Goal: Submit feedback/report problem

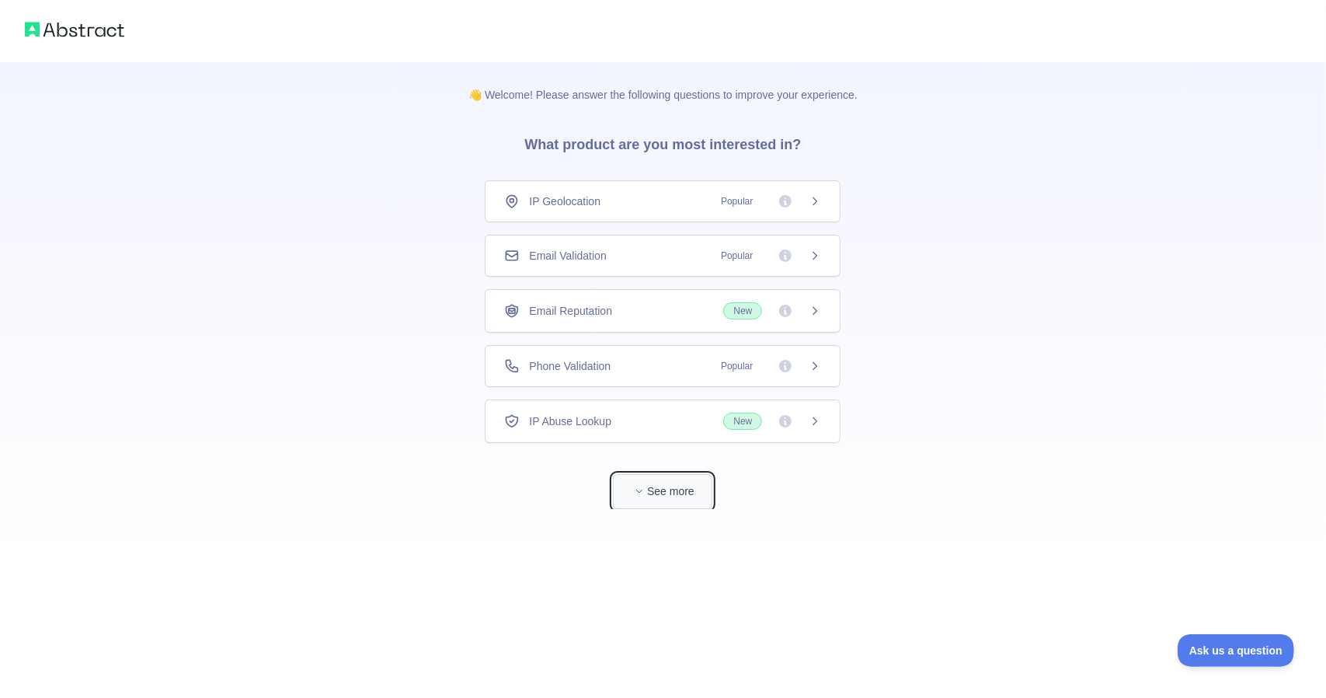
click at [655, 489] on button "See more" at bounding box center [662, 491] width 99 height 35
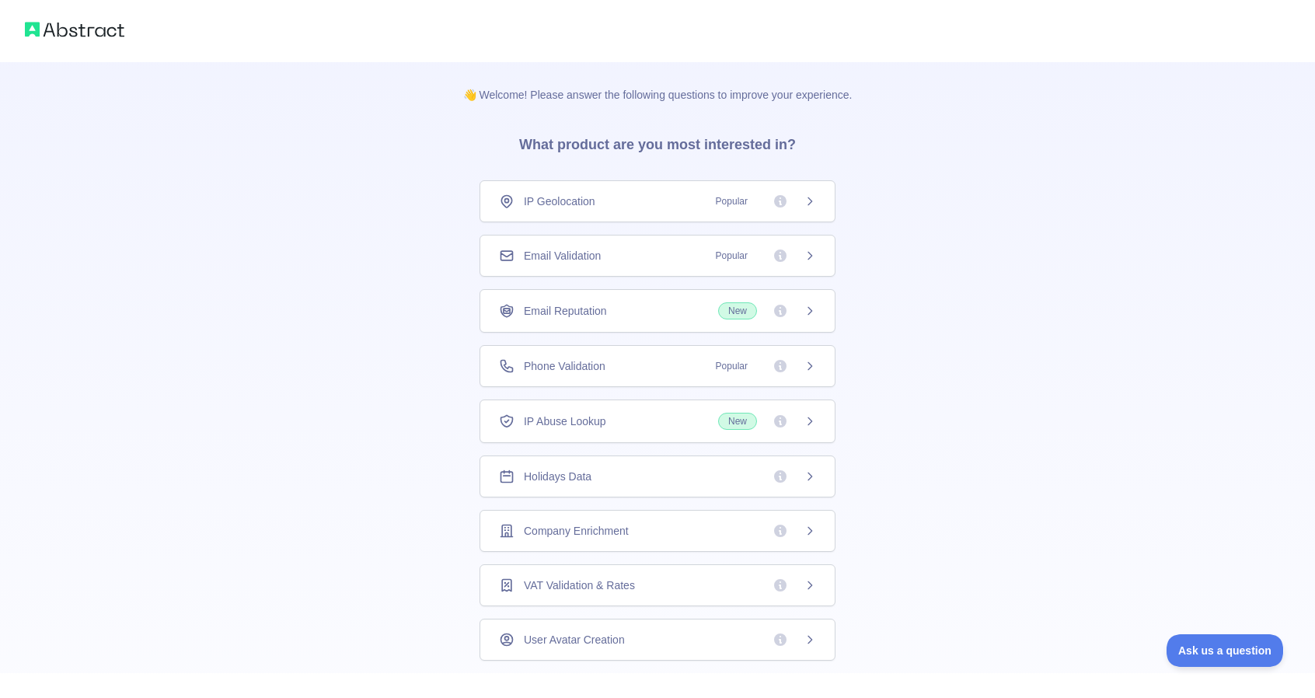
click at [617, 204] on div "IP Geolocation Popular" at bounding box center [657, 201] width 317 height 16
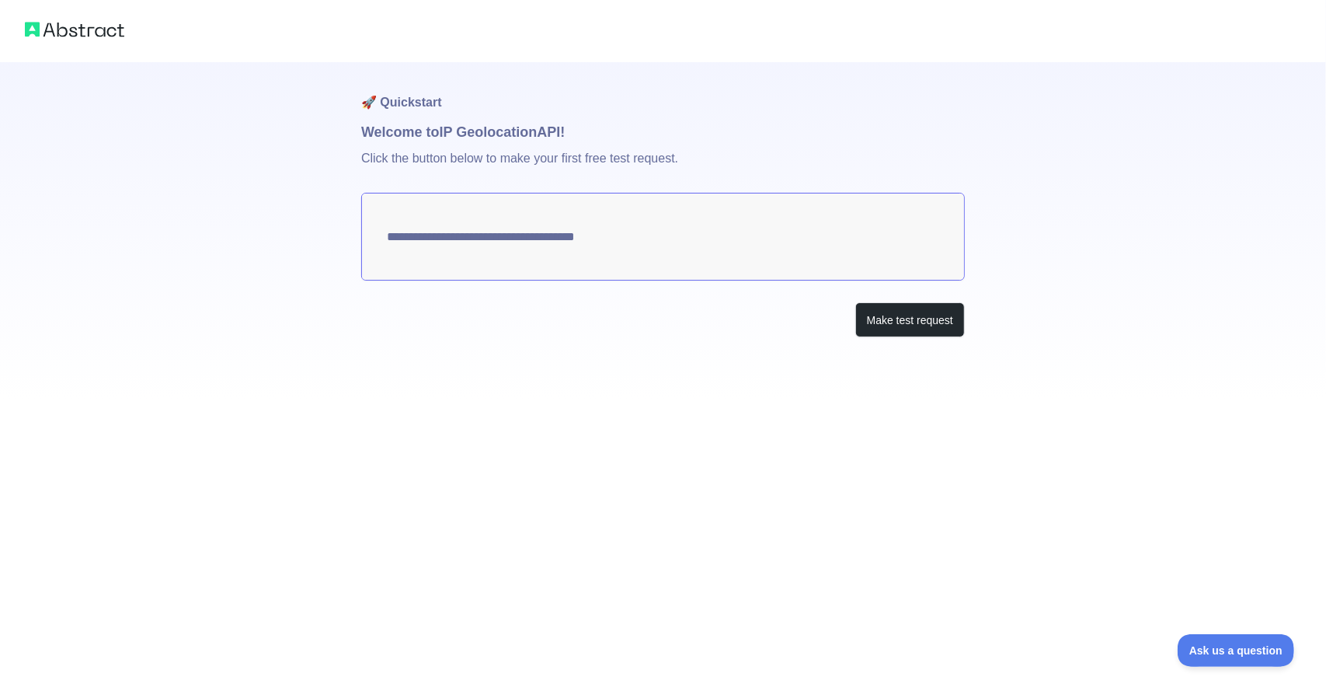
type textarea "**********"
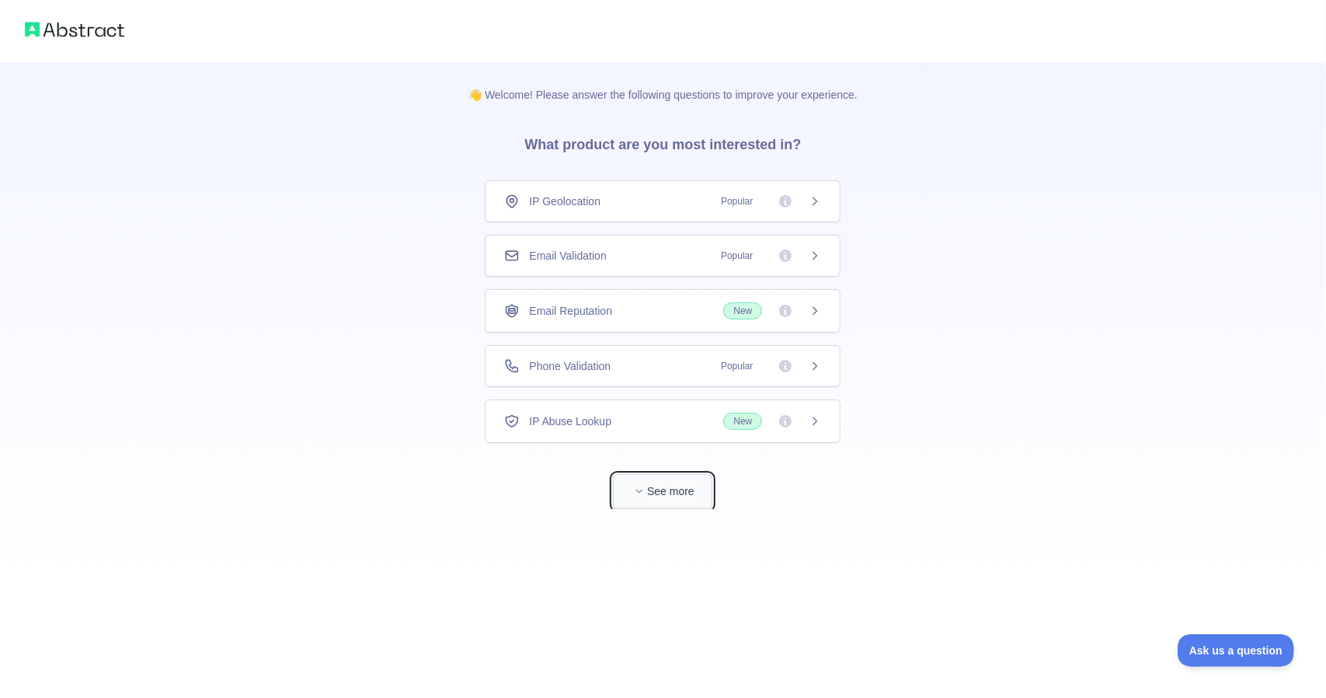
click at [656, 492] on button "See more" at bounding box center [662, 491] width 99 height 35
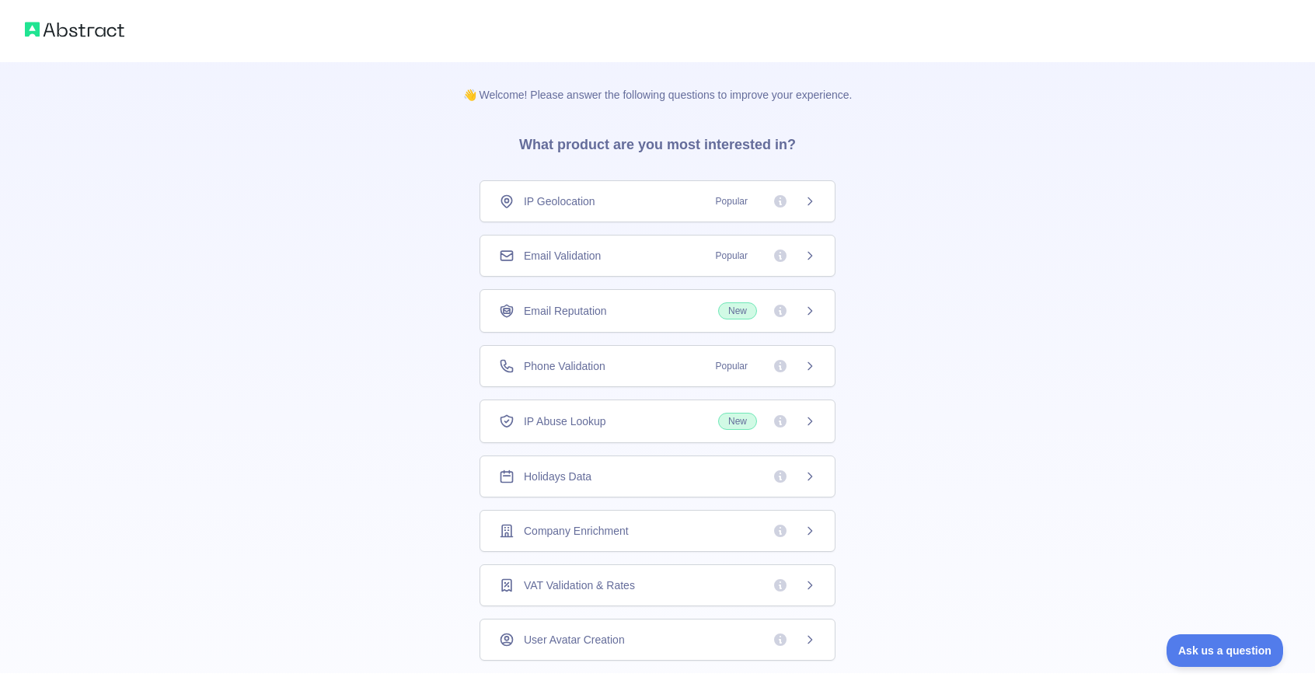
click at [598, 371] on span "Phone Validation" at bounding box center [565, 366] width 82 height 16
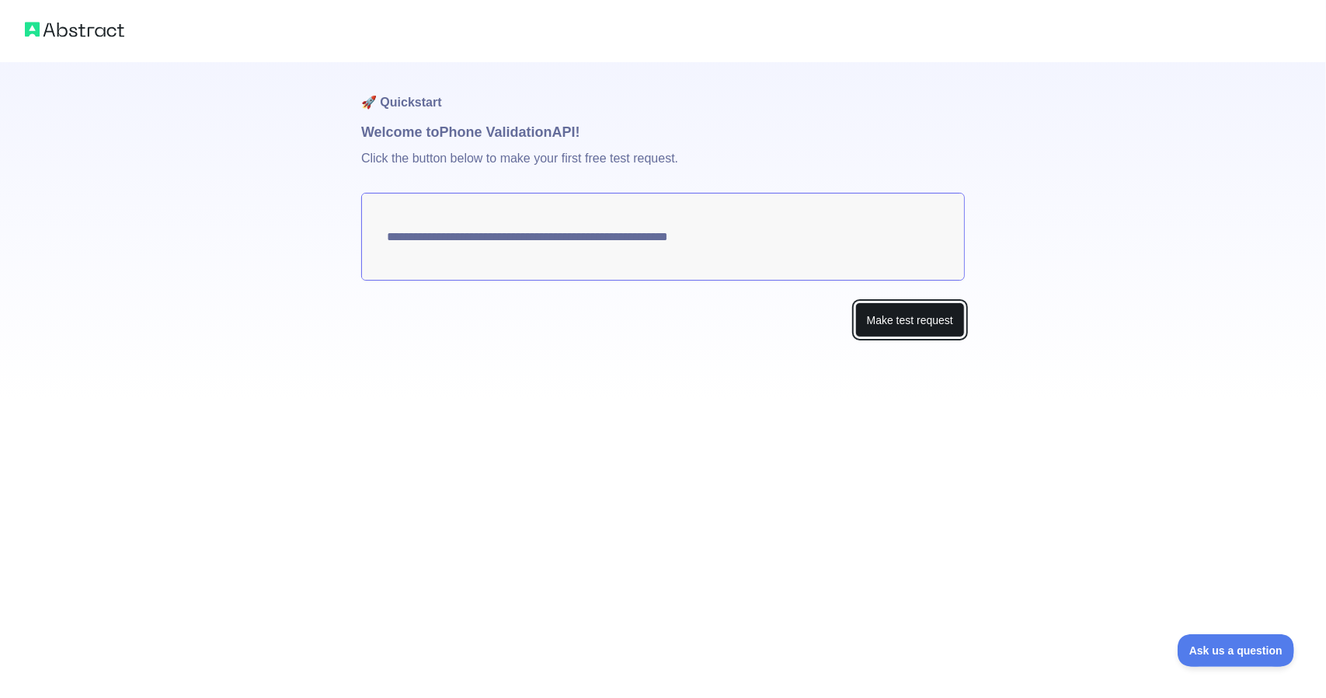
click at [928, 312] on button "Make test request" at bounding box center [910, 319] width 110 height 35
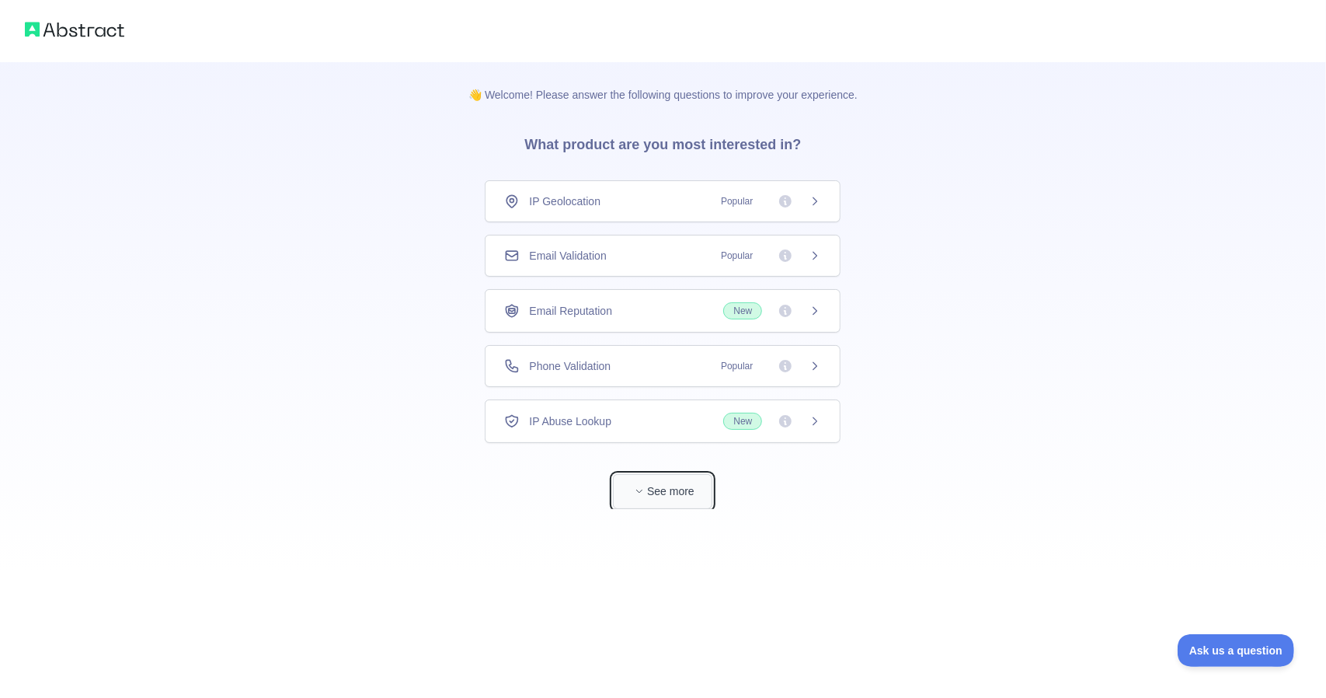
click at [666, 497] on button "See more" at bounding box center [662, 491] width 99 height 35
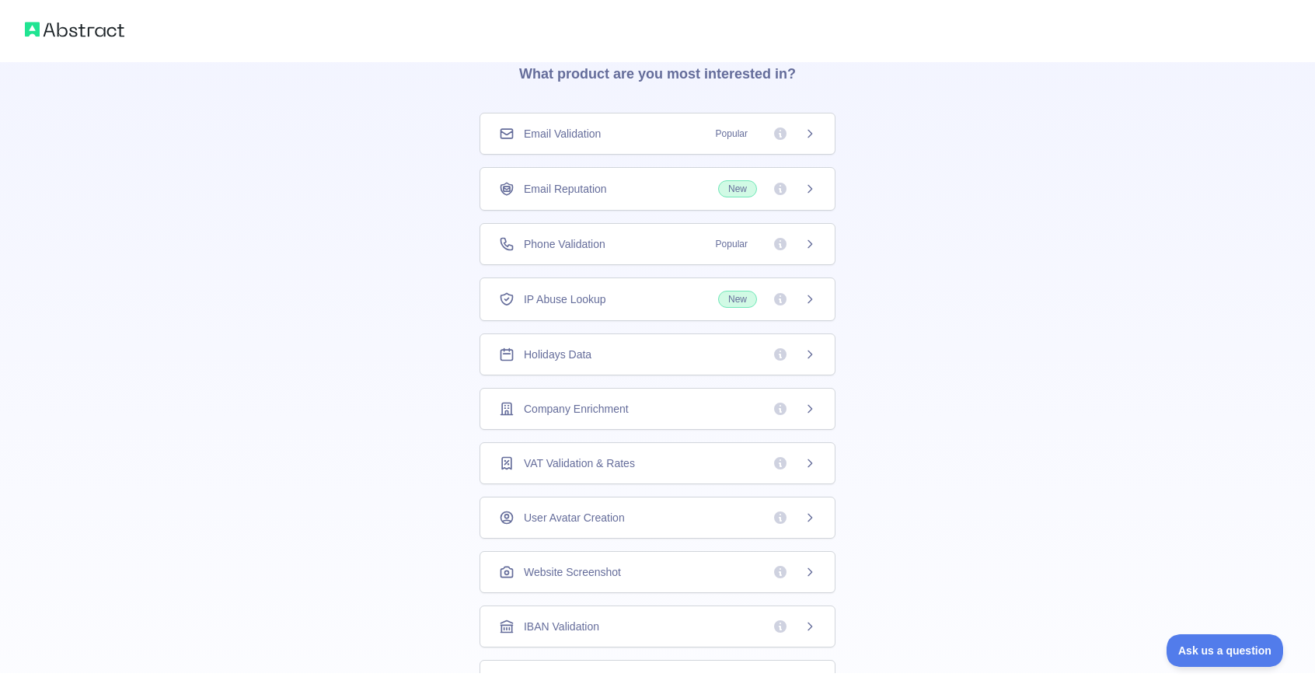
scroll to position [78, 0]
click at [670, 343] on div "Holidays Data" at bounding box center [657, 348] width 317 height 16
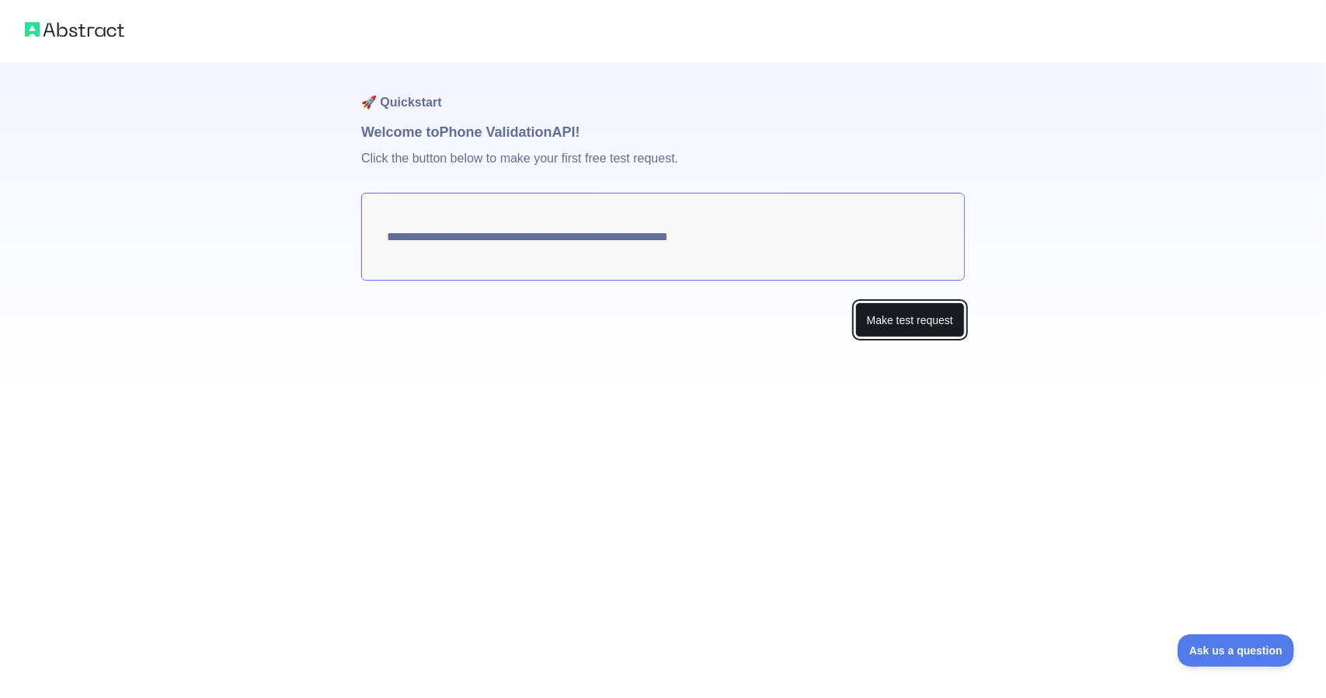
click at [900, 310] on button "Make test request" at bounding box center [910, 319] width 110 height 35
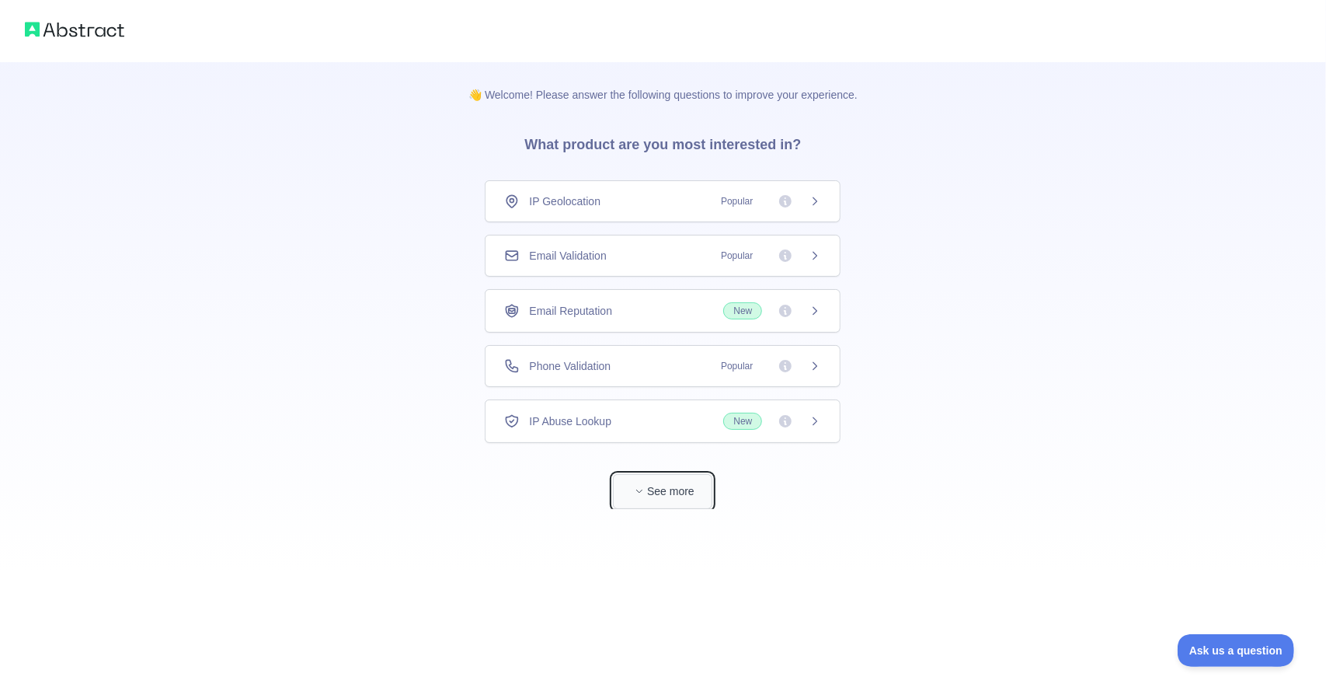
click at [651, 480] on button "See more" at bounding box center [662, 491] width 99 height 35
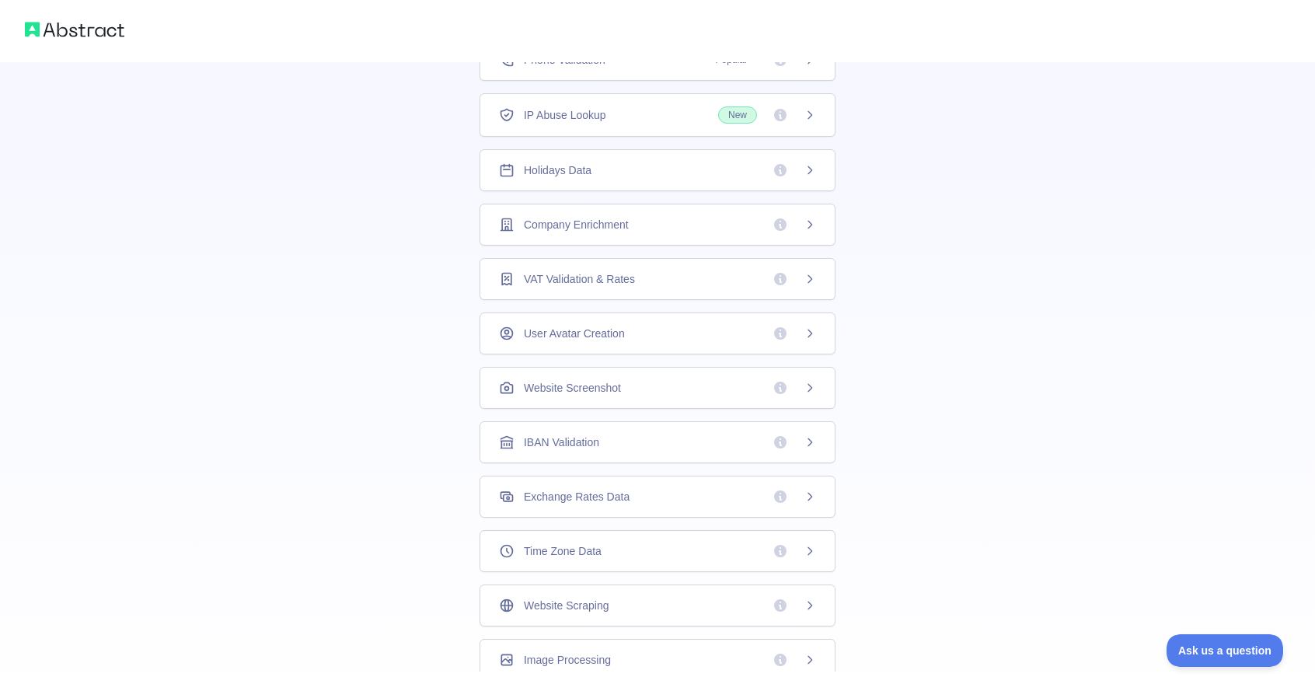
scroll to position [291, 0]
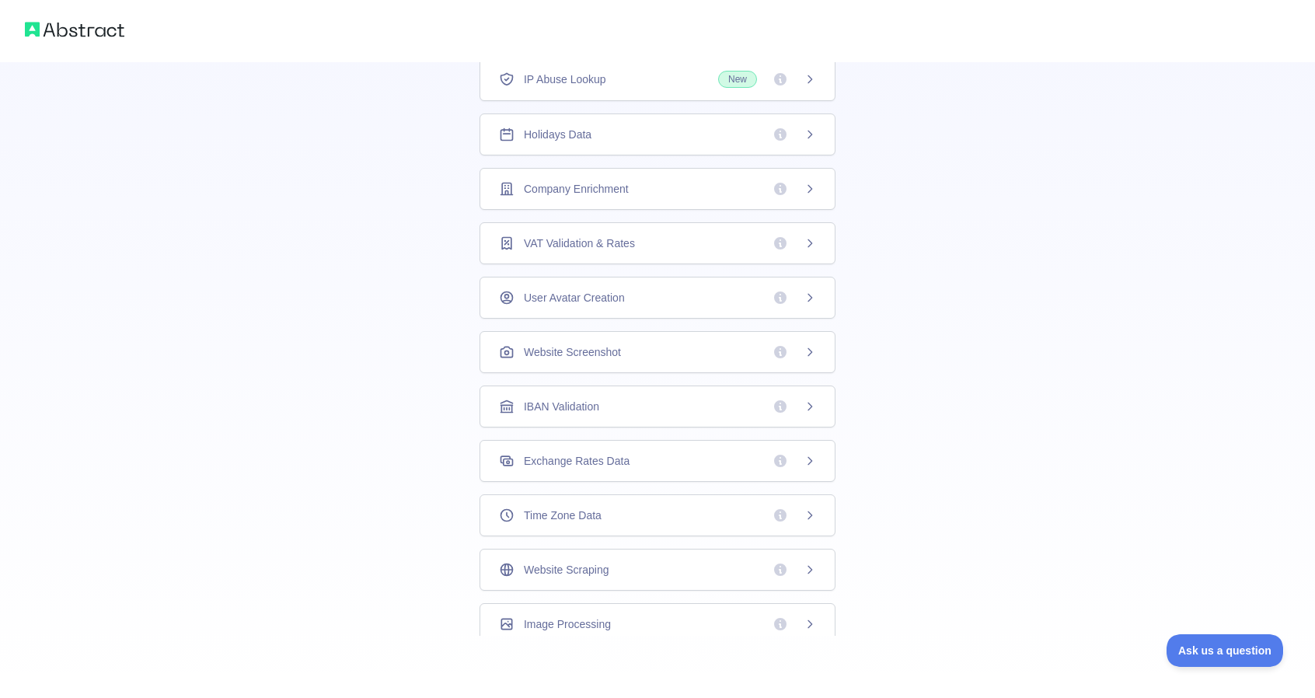
click at [575, 457] on span "Exchange Rates Data" at bounding box center [577, 461] width 106 height 16
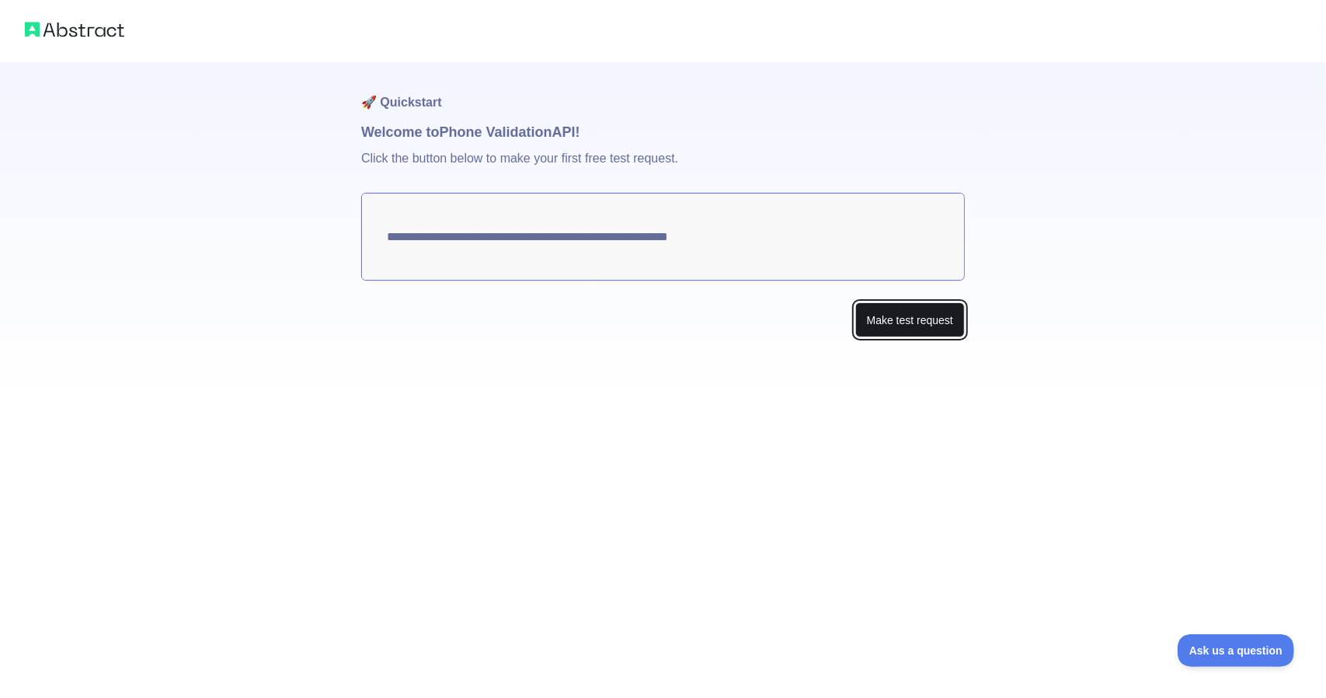
click at [884, 319] on button "Make test request" at bounding box center [910, 319] width 110 height 35
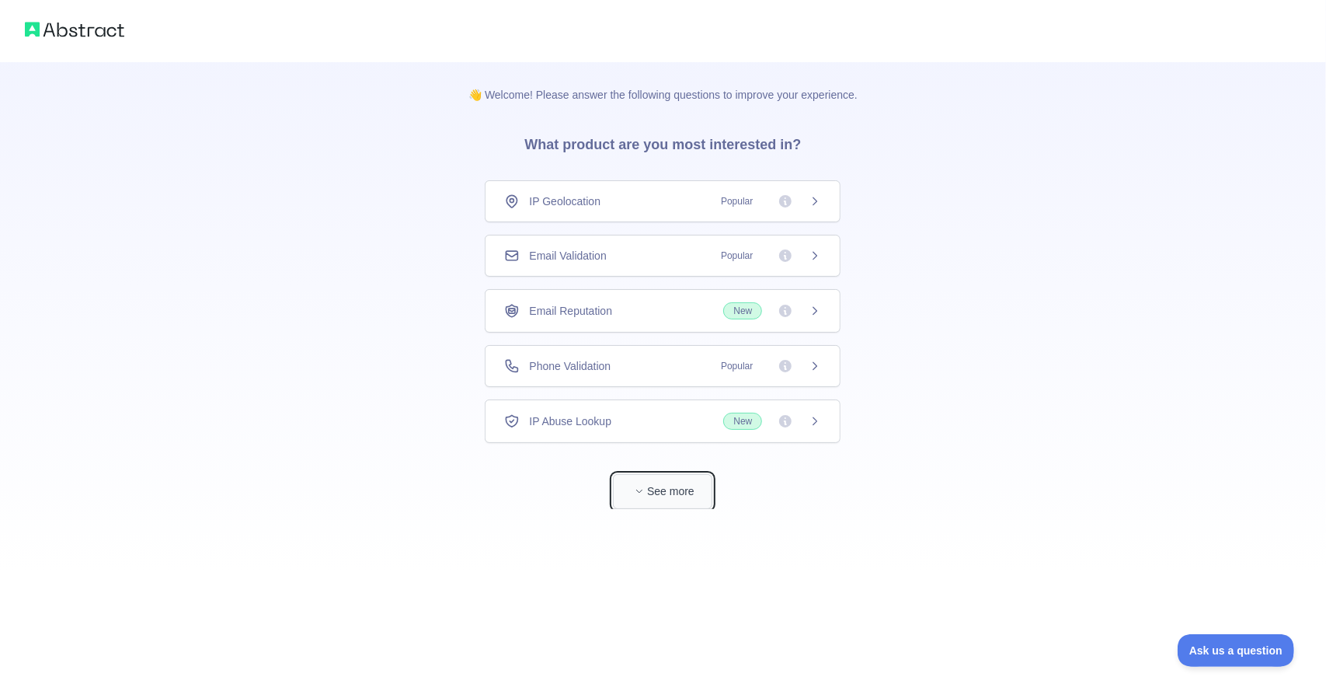
click at [670, 500] on button "See more" at bounding box center [662, 491] width 99 height 35
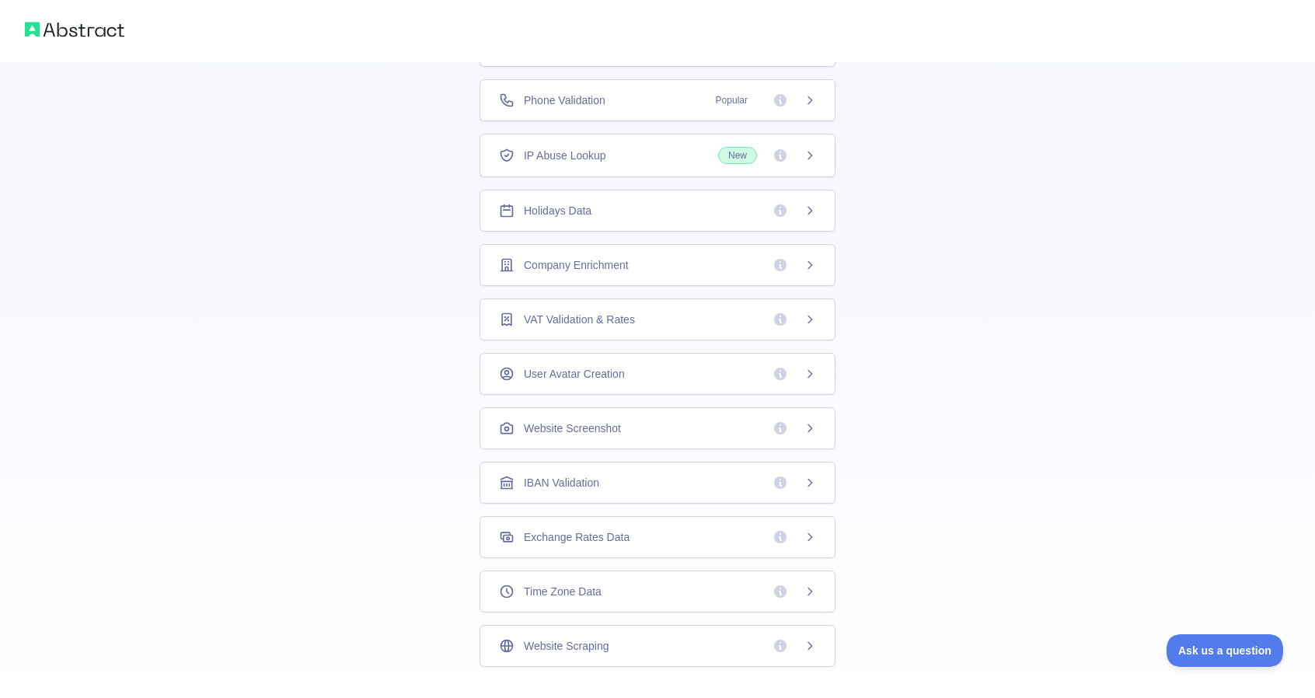
scroll to position [291, 0]
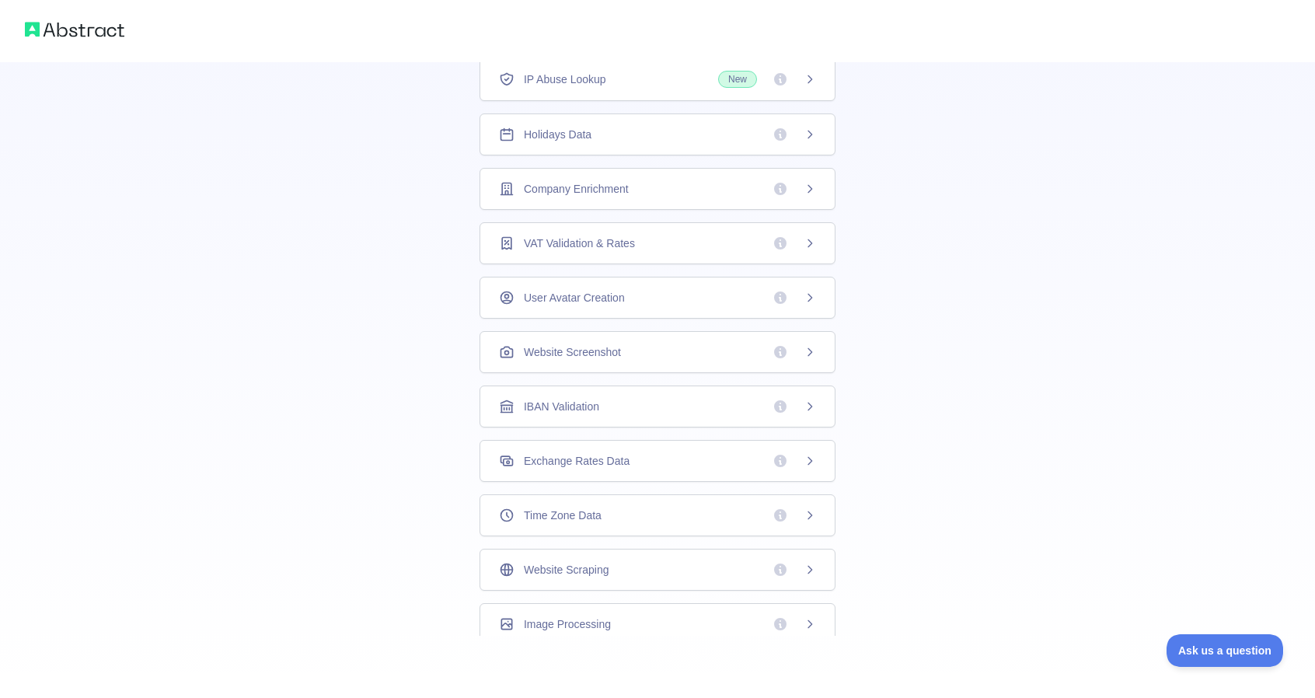
click at [500, 456] on icon at bounding box center [506, 460] width 12 height 9
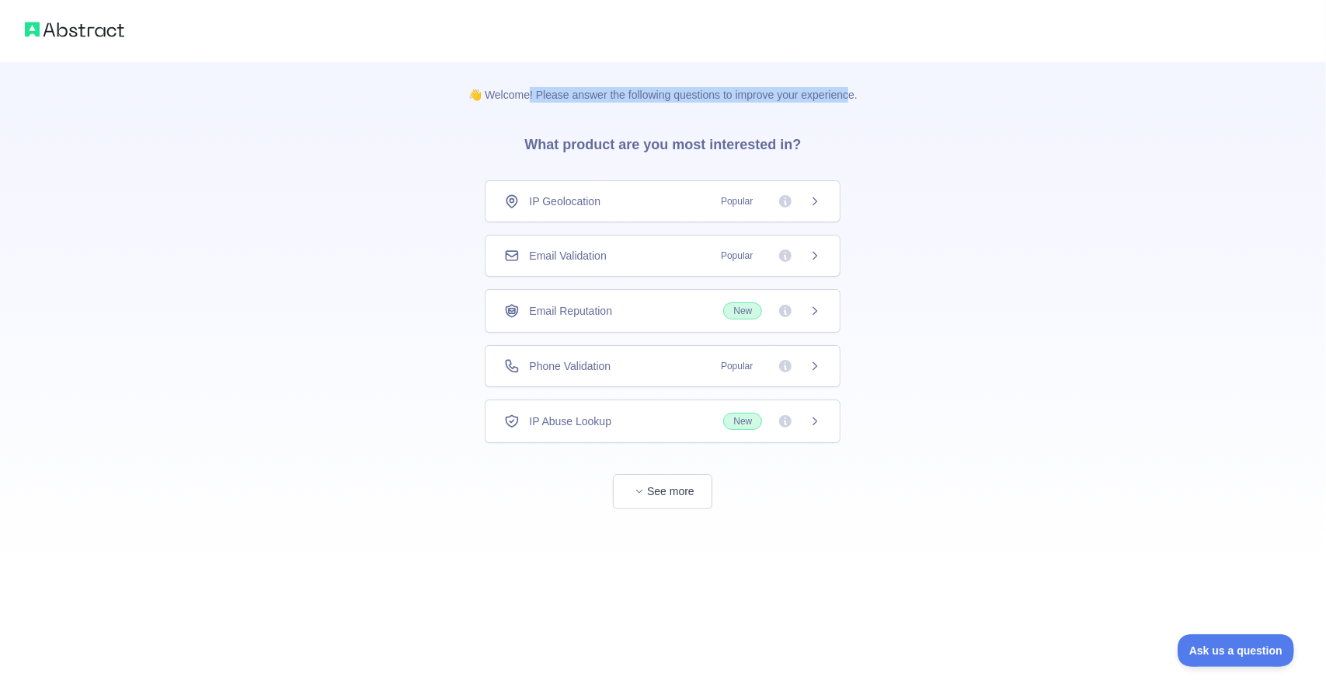
drag, startPoint x: 530, startPoint y: 92, endPoint x: 869, endPoint y: 96, distance: 338.8
click at [855, 71] on p "👋 Welcome! Please answer the following questions to improve your experience." at bounding box center [663, 82] width 439 height 40
click at [688, 484] on button "See more" at bounding box center [662, 491] width 99 height 35
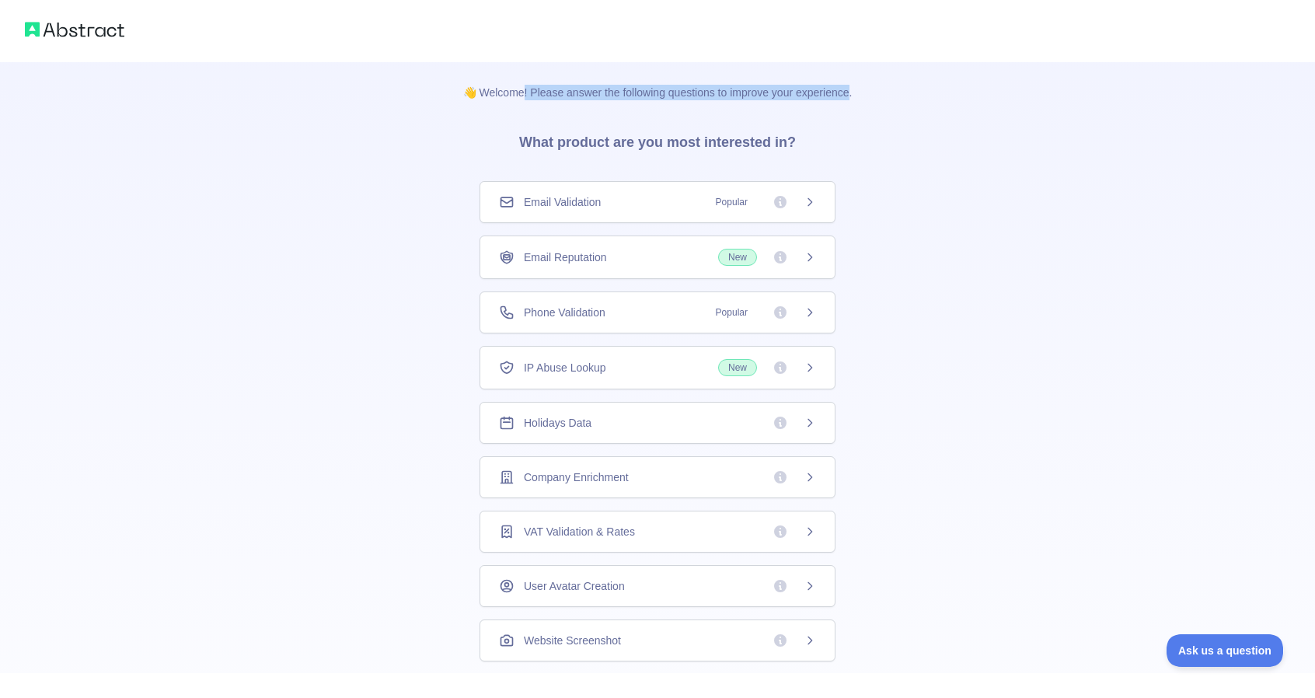
scroll to position [291, 0]
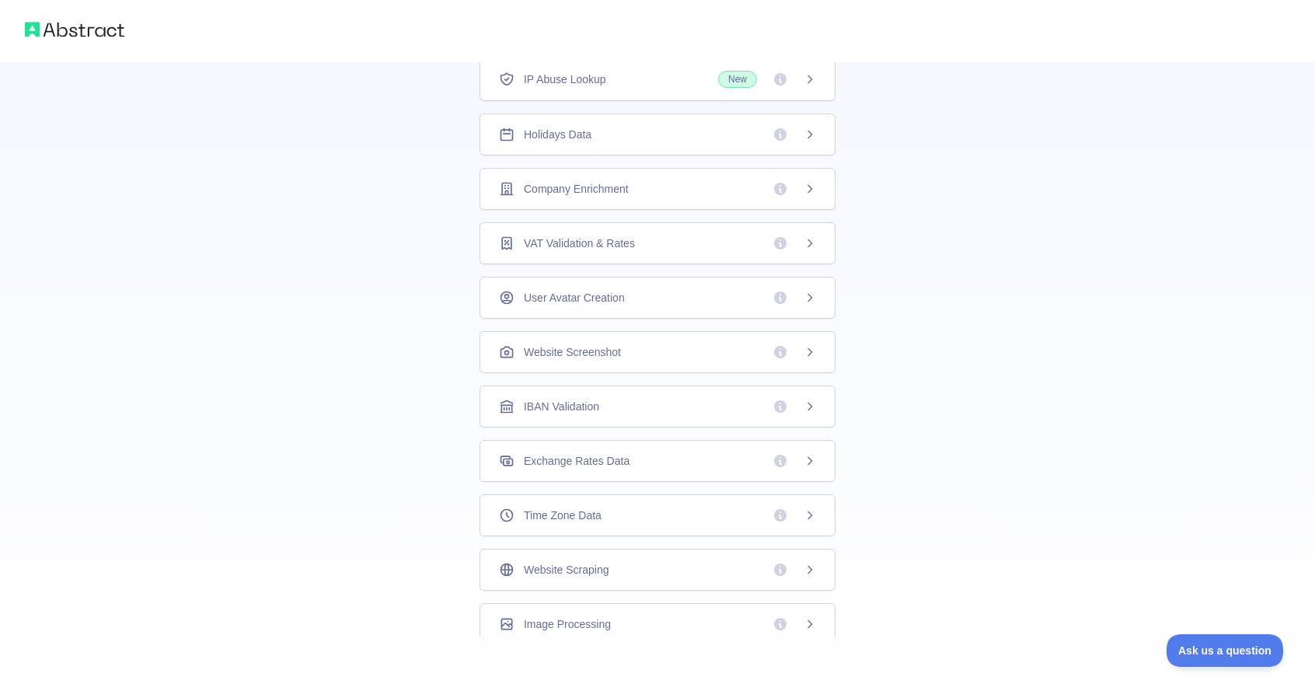
drag, startPoint x: 527, startPoint y: 456, endPoint x: 510, endPoint y: 447, distance: 19.5
click at [510, 453] on div "Exchange Rates Data" at bounding box center [564, 461] width 131 height 16
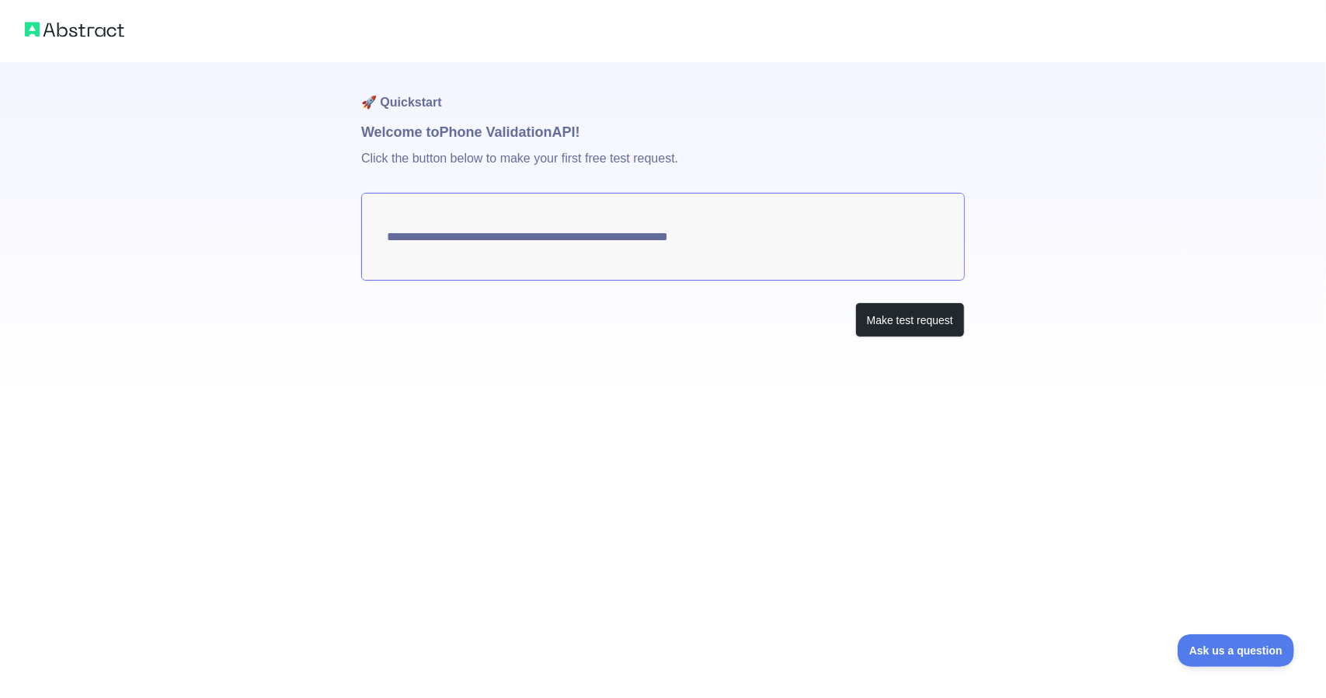
click at [498, 248] on textarea "**********" at bounding box center [663, 237] width 604 height 88
click at [915, 311] on button "Make test request" at bounding box center [910, 319] width 110 height 35
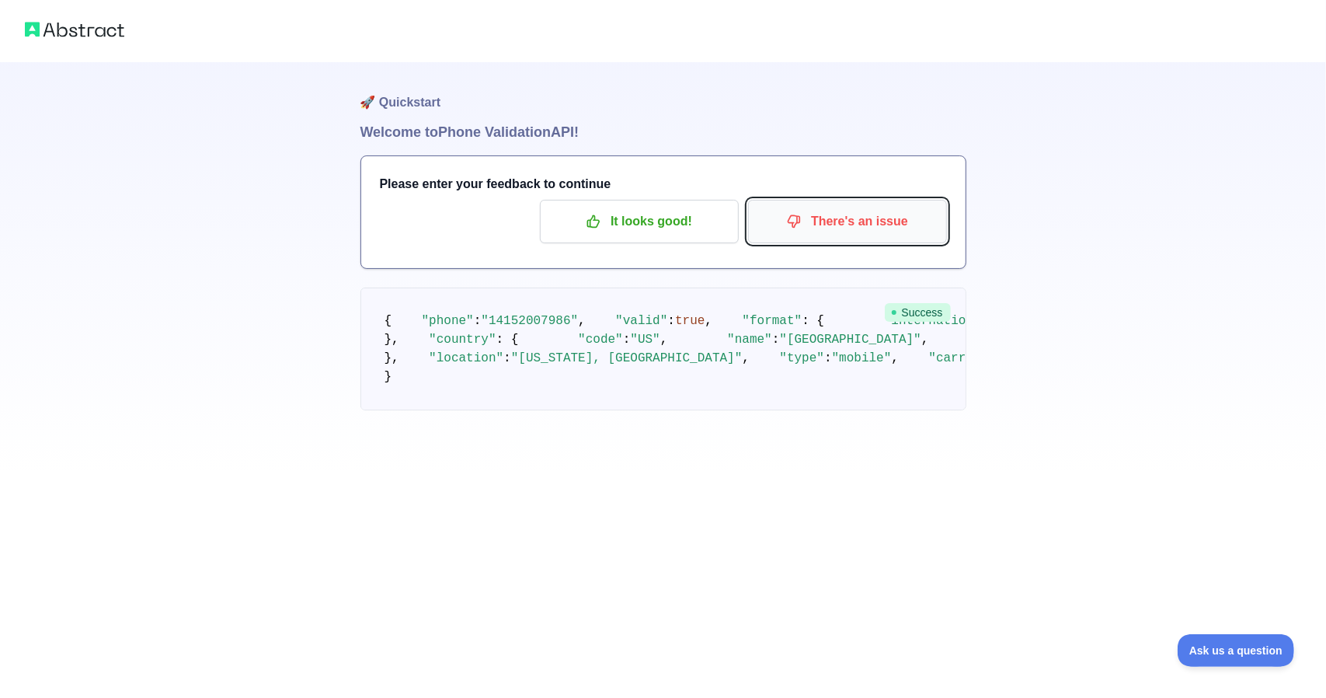
click at [861, 224] on p "There's an issue" at bounding box center [848, 221] width 176 height 26
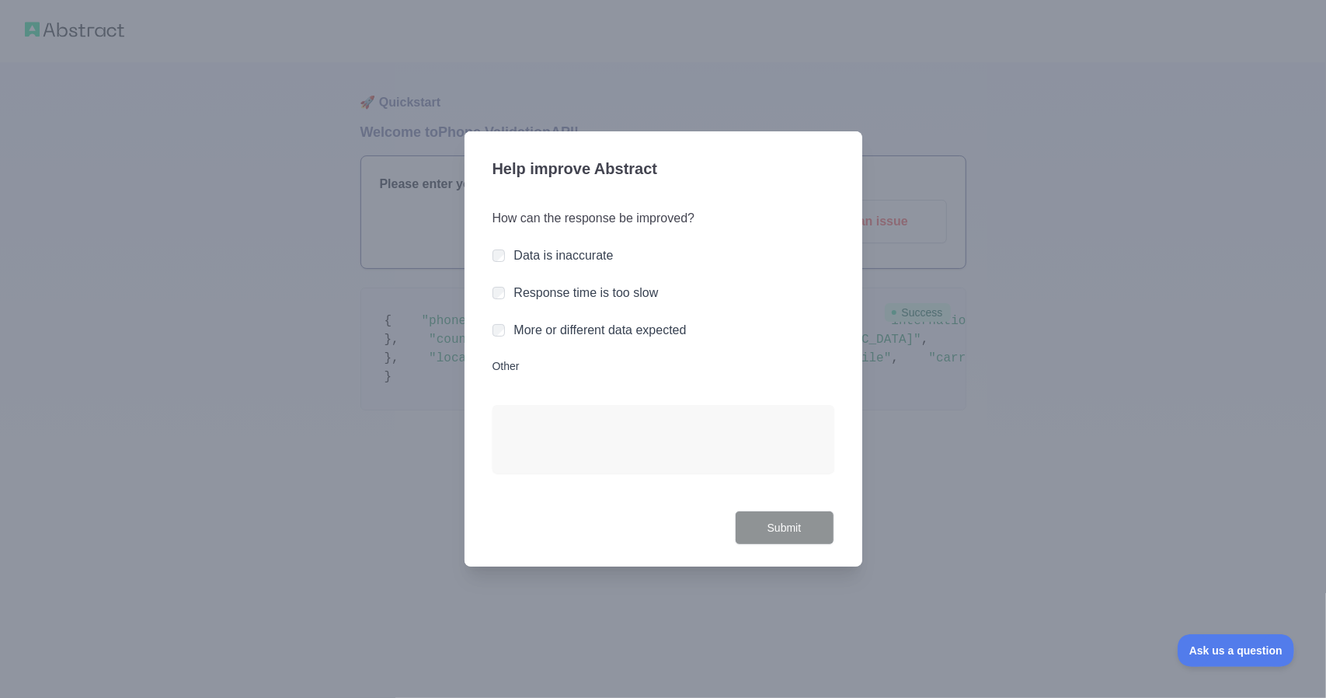
click at [594, 257] on label "Data is inaccurate" at bounding box center [563, 255] width 99 height 13
click at [786, 523] on button "Submit" at bounding box center [784, 527] width 99 height 35
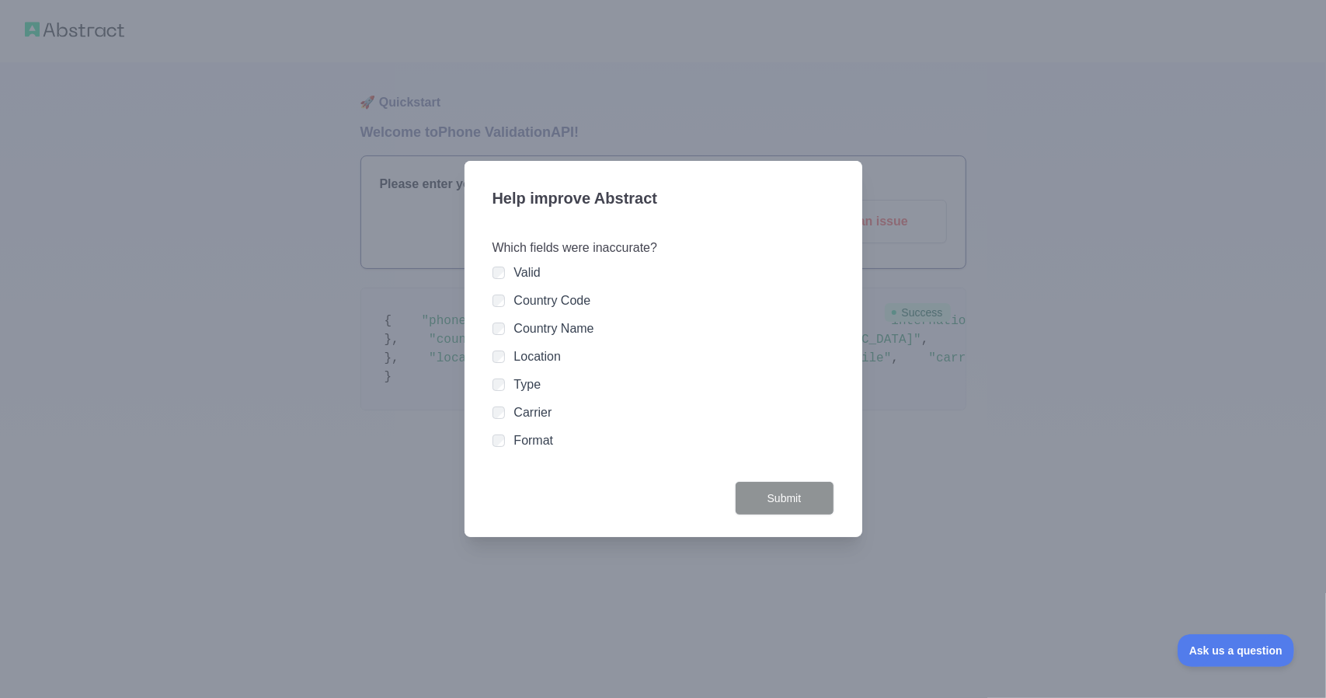
click at [945, 416] on div at bounding box center [663, 349] width 1326 height 698
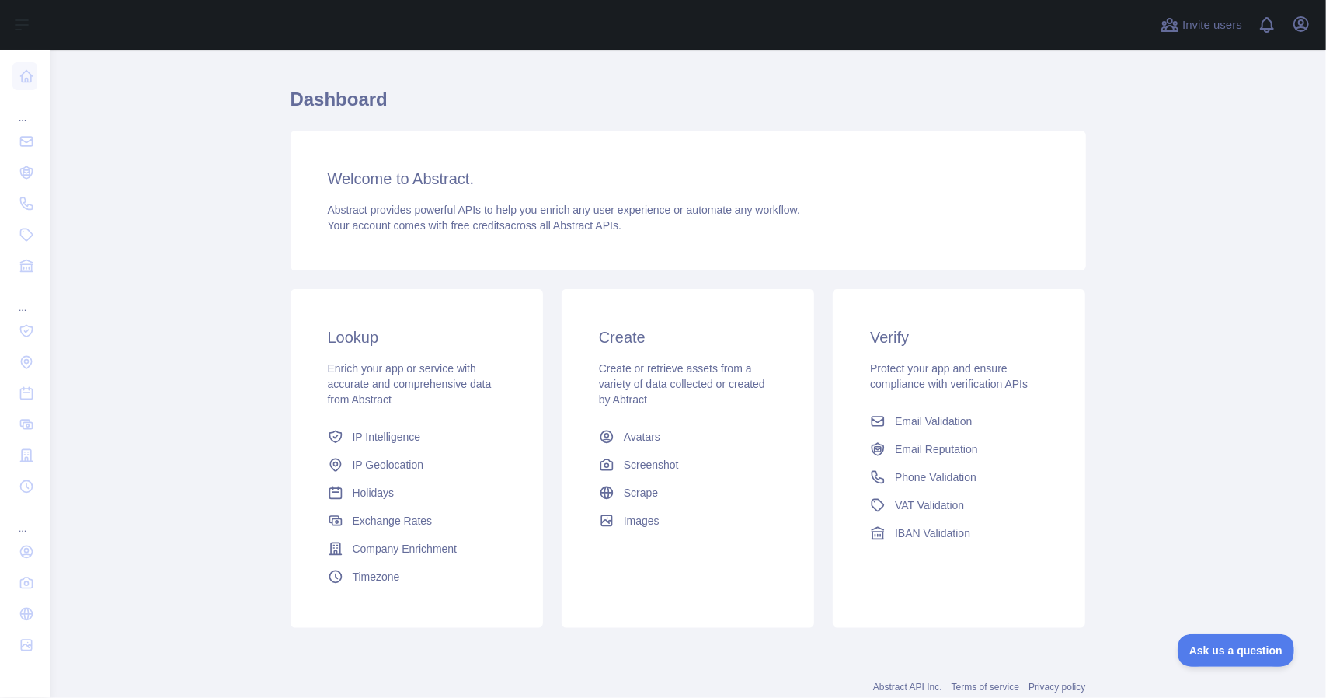
scroll to position [76, 0]
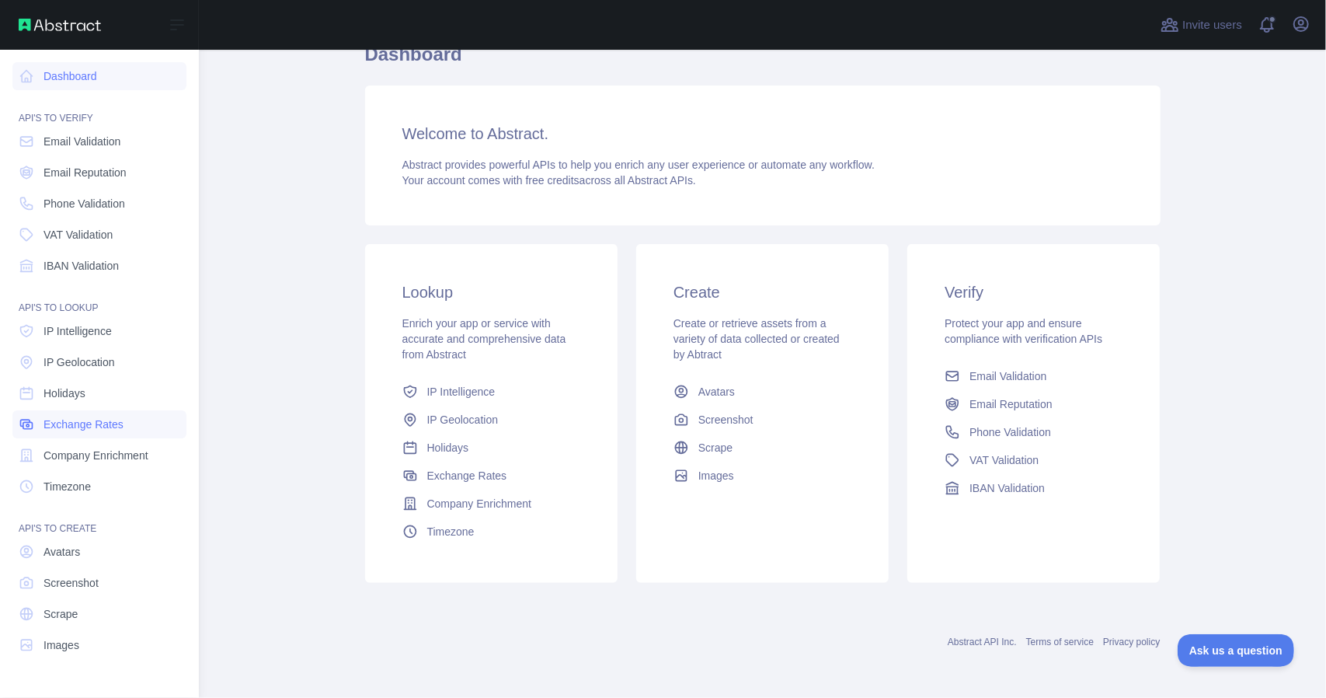
click at [79, 425] on span "Exchange Rates" at bounding box center [84, 424] width 80 height 16
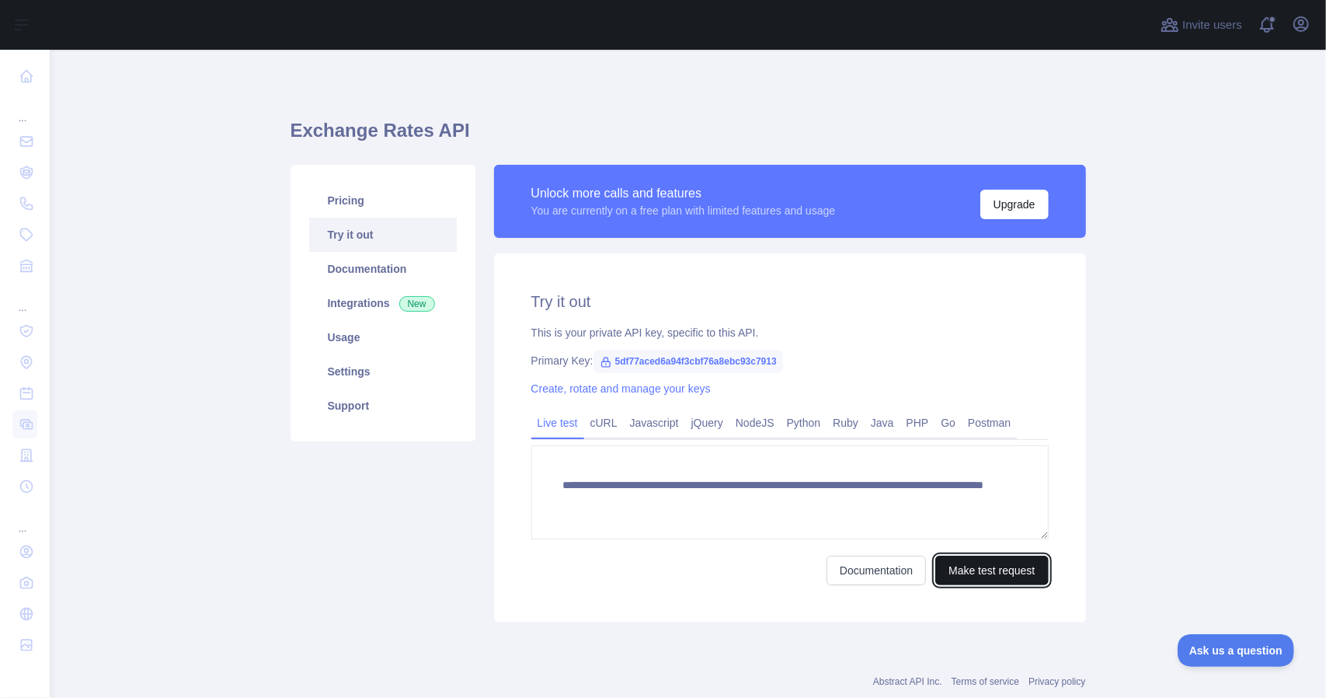
click at [1015, 574] on button "Make test request" at bounding box center [991, 571] width 113 height 30
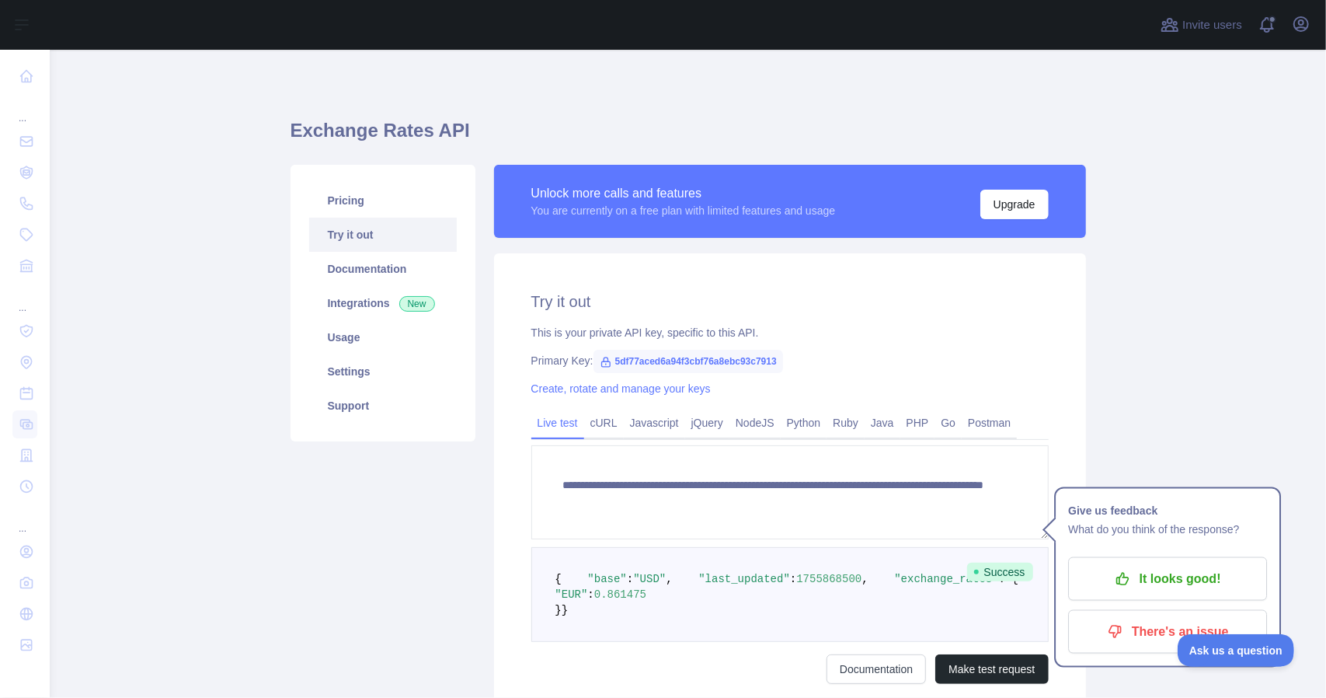
click at [636, 361] on span "5df77aced6a94f3cbf76a8ebc93c7913" at bounding box center [689, 361] width 190 height 23
copy span "5df77aced6a94f3cbf76a8ebc93c7913"
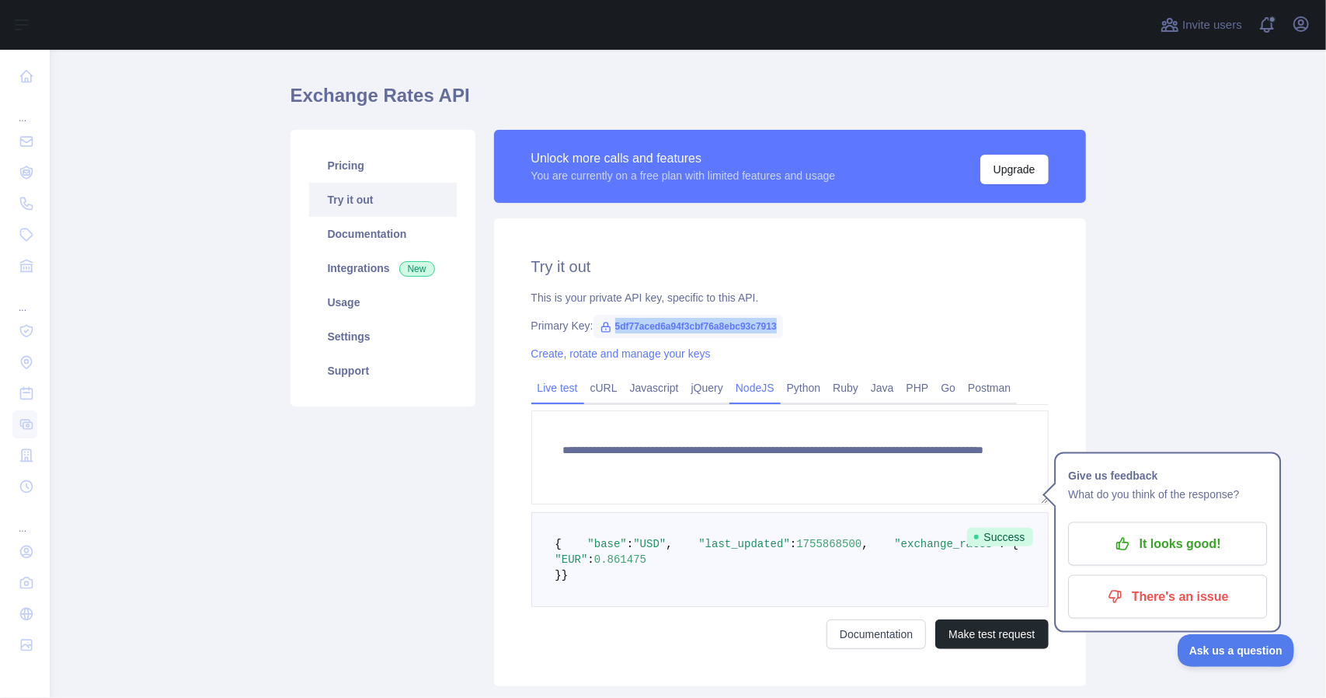
scroll to position [78, 0]
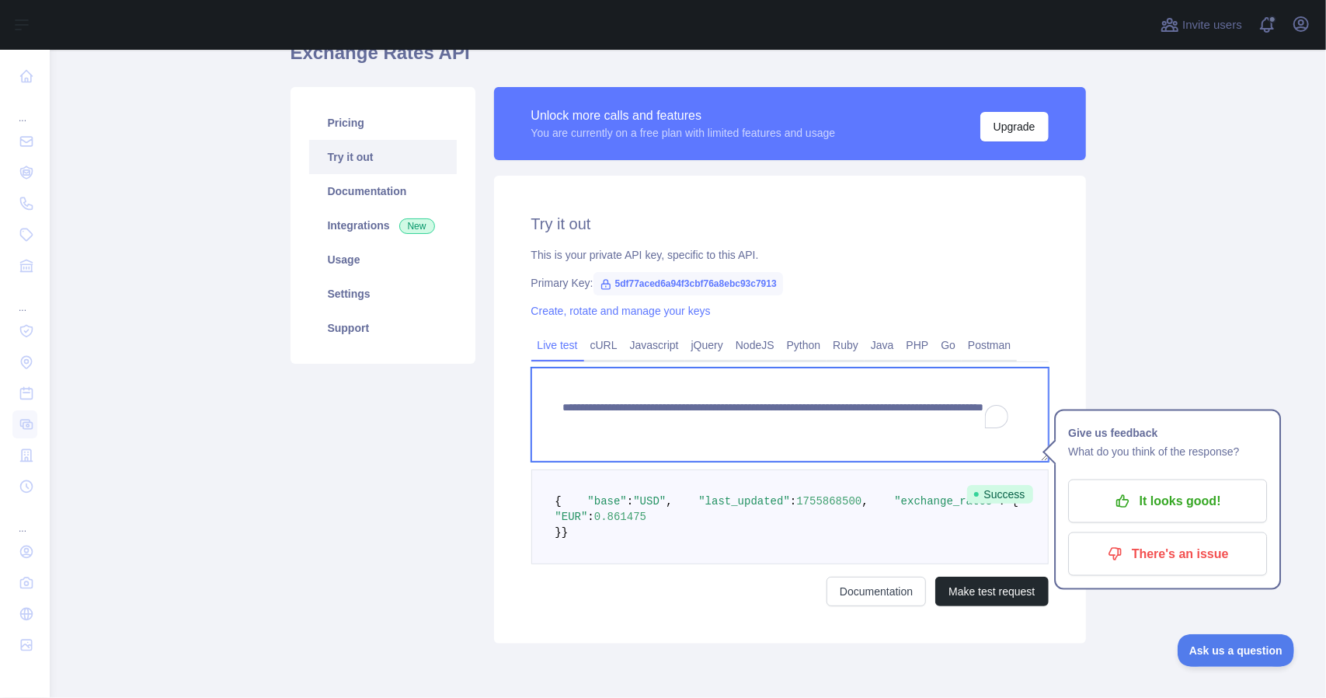
drag, startPoint x: 557, startPoint y: 409, endPoint x: 748, endPoint y: 404, distance: 191.2
click at [748, 404] on textarea "**********" at bounding box center [789, 415] width 517 height 94
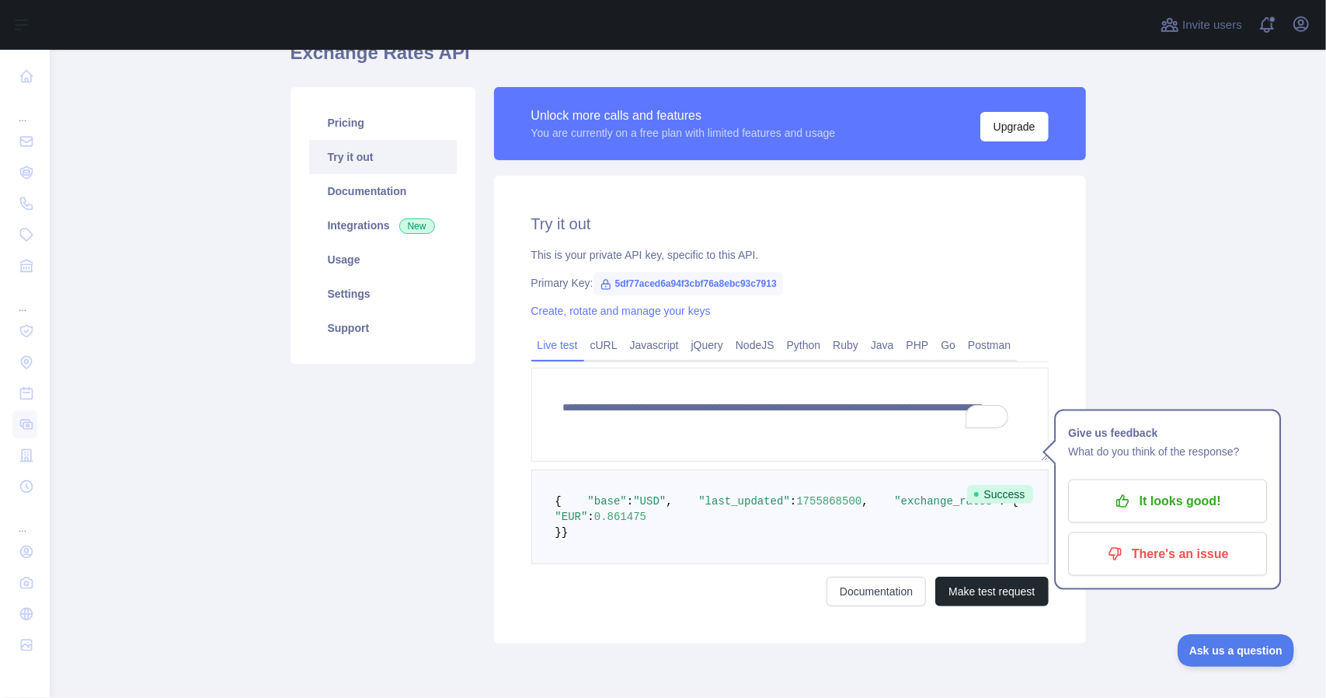
click at [1245, 315] on main "**********" at bounding box center [688, 374] width 1277 height 648
